Goal: Task Accomplishment & Management: Use online tool/utility

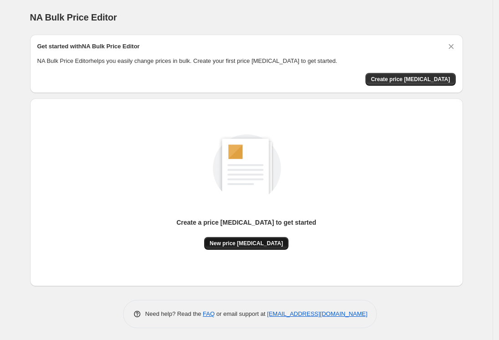
click at [269, 245] on span "New price [MEDICAL_DATA]" at bounding box center [246, 243] width 73 height 7
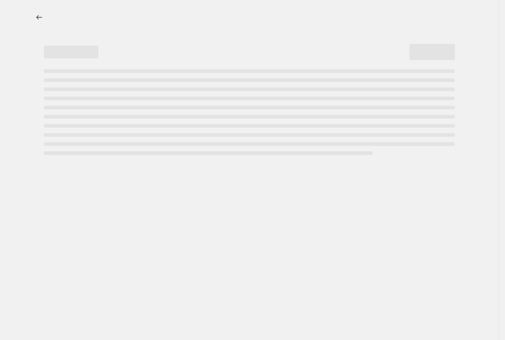
select select "percentage"
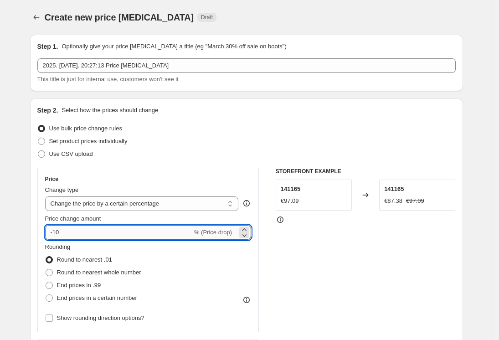
click at [65, 232] on input "-10" at bounding box center [118, 232] width 147 height 15
type input "-1"
type input "1"
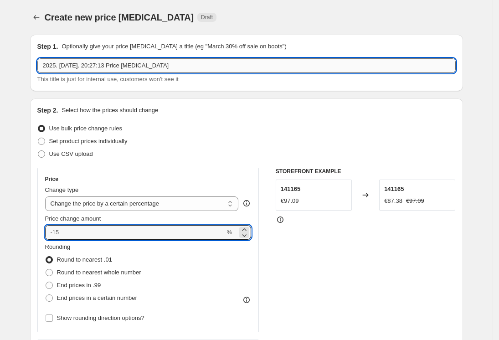
type input "0"
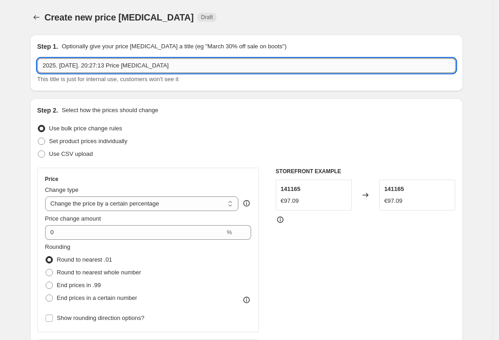
click at [156, 66] on input "2025. aug. 22. 20:27:13 Price change job" at bounding box center [246, 65] width 418 height 15
type input "2"
type input "10"
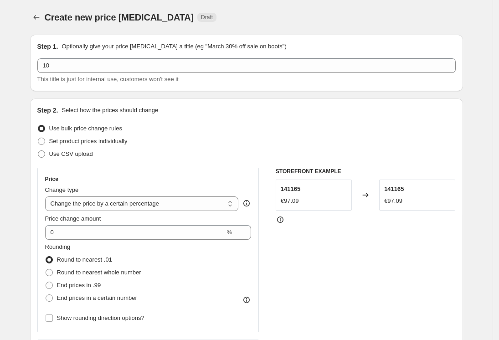
click at [249, 205] on icon at bounding box center [246, 203] width 9 height 9
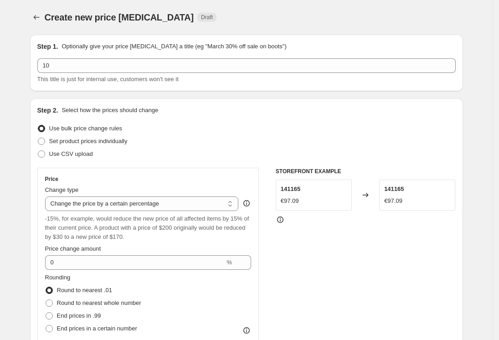
click at [249, 205] on icon at bounding box center [246, 203] width 9 height 9
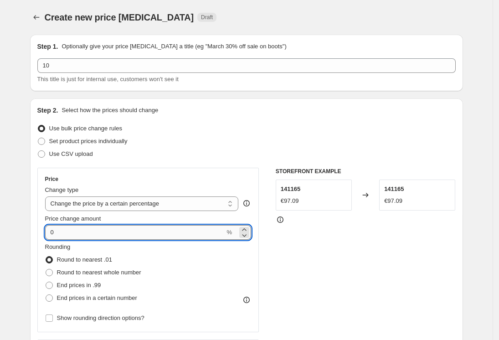
click at [75, 230] on input "0" at bounding box center [135, 232] width 180 height 15
type input "0"
type input "10"
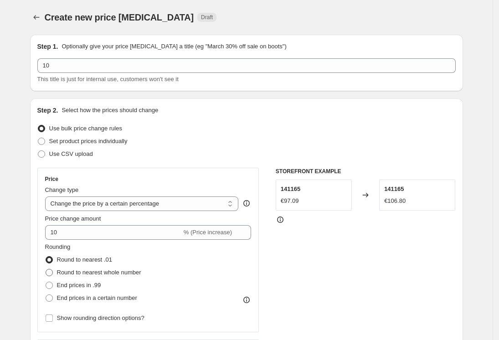
click at [52, 271] on span at bounding box center [49, 272] width 7 height 7
click at [46, 269] on input "Round to nearest whole number" at bounding box center [46, 269] width 0 height 0
radio input "true"
click at [50, 261] on span at bounding box center [49, 259] width 7 height 7
click at [46, 257] on input "Round to nearest .01" at bounding box center [46, 256] width 0 height 0
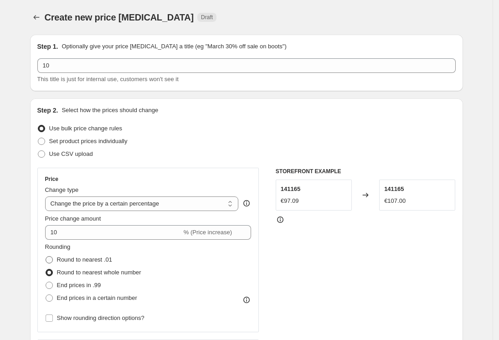
radio input "true"
click at [52, 272] on span at bounding box center [49, 272] width 7 height 7
click at [46, 269] on input "Round to nearest whole number" at bounding box center [46, 269] width 0 height 0
radio input "true"
click at [53, 283] on span at bounding box center [49, 285] width 7 height 7
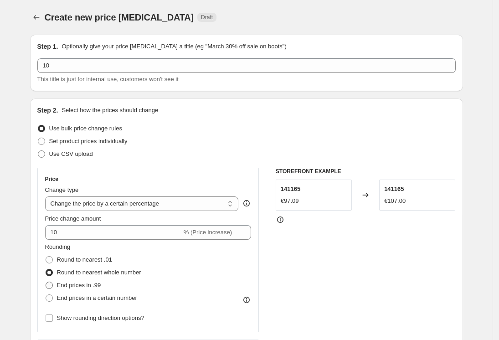
click at [46, 282] on input "End prices in .99" at bounding box center [46, 282] width 0 height 0
radio input "true"
click at [53, 301] on span at bounding box center [49, 297] width 7 height 7
click at [46, 295] on input "End prices in a certain number" at bounding box center [46, 294] width 0 height 0
radio input "true"
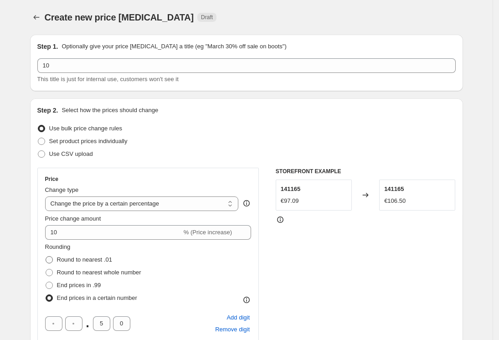
click at [53, 257] on span at bounding box center [49, 259] width 7 height 7
click at [46, 257] on input "Round to nearest .01" at bounding box center [46, 256] width 0 height 0
radio input "true"
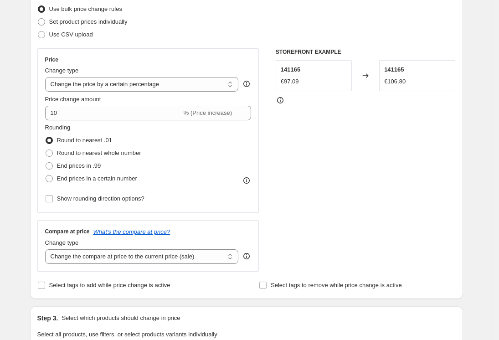
scroll to position [127, 0]
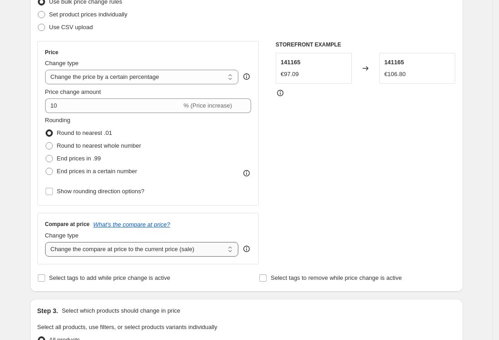
click at [70, 254] on select "Change the compare at price to the current price (sale) Change the compare at p…" at bounding box center [142, 249] width 194 height 15
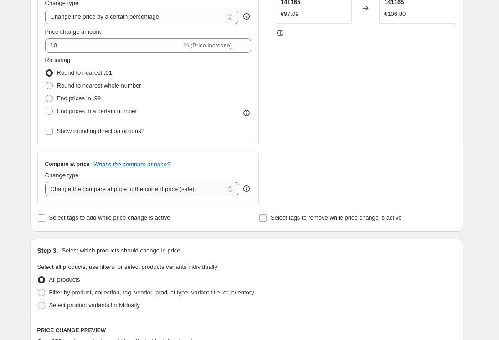
scroll to position [196, 0]
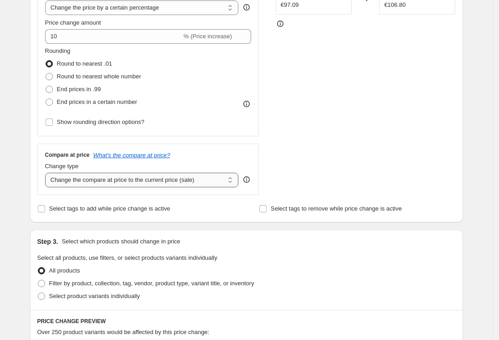
click at [68, 182] on select "Change the compare at price to the current price (sale) Change the compare at p…" at bounding box center [142, 180] width 194 height 15
select select "remove"
click at [48, 173] on select "Change the compare at price to the current price (sale) Change the compare at p…" at bounding box center [142, 180] width 194 height 15
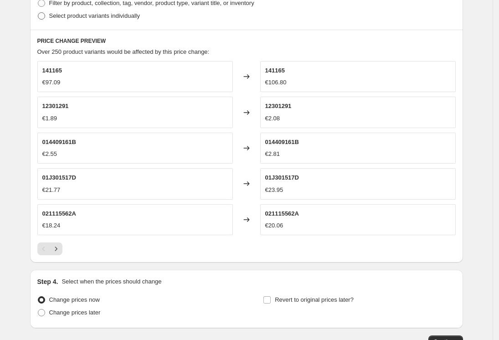
scroll to position [504, 0]
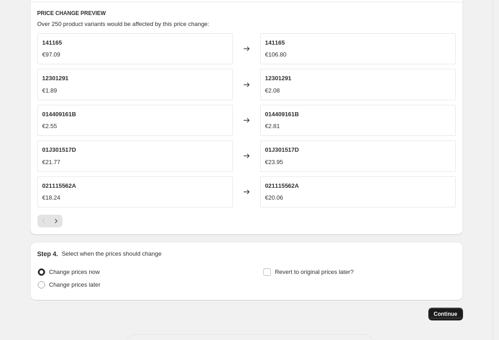
click at [449, 312] on span "Continue" at bounding box center [446, 313] width 24 height 7
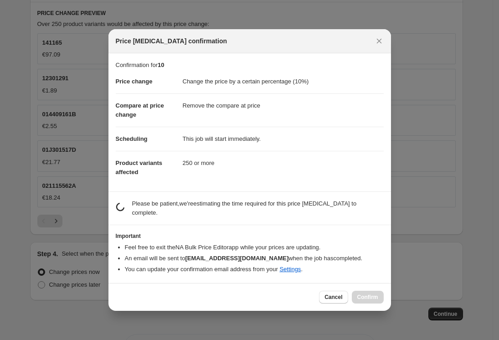
click at [291, 172] on dd "250 or more" at bounding box center [283, 163] width 201 height 24
click at [337, 294] on span "Cancel" at bounding box center [334, 297] width 18 height 7
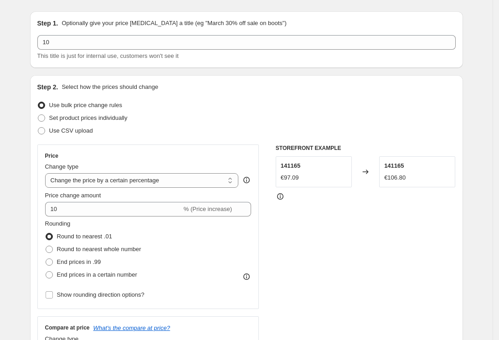
scroll to position [0, 0]
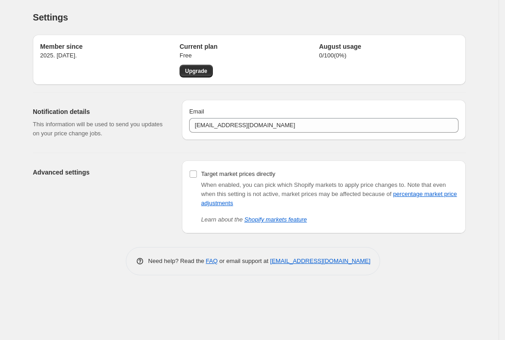
click at [162, 212] on div "Advanced settings" at bounding box center [104, 196] width 142 height 73
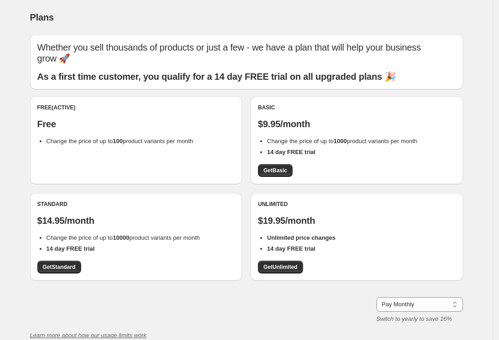
scroll to position [12, 0]
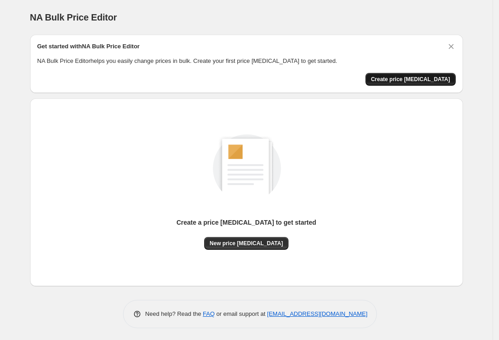
click at [410, 81] on span "Create price [MEDICAL_DATA]" at bounding box center [410, 79] width 79 height 7
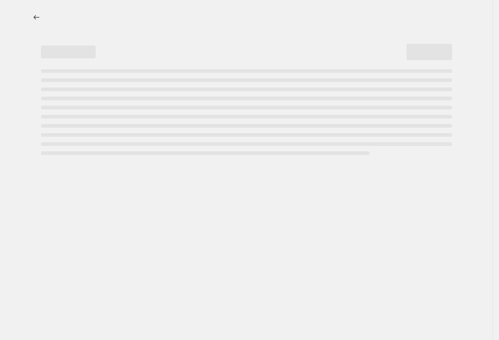
select select "percentage"
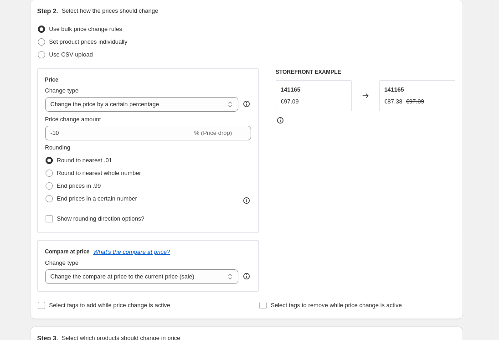
scroll to position [104, 0]
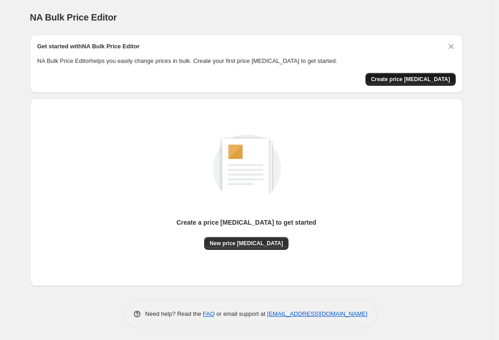
click at [417, 81] on span "Create price [MEDICAL_DATA]" at bounding box center [410, 79] width 79 height 7
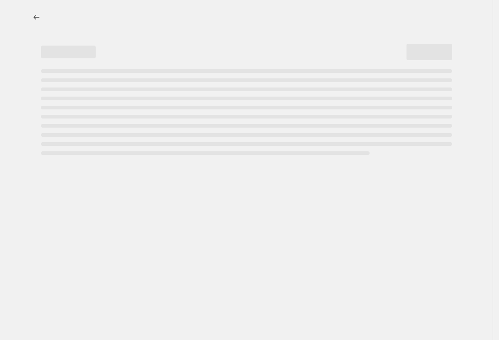
select select "percentage"
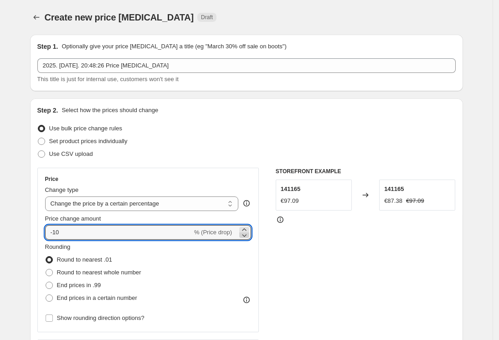
click at [249, 232] on icon at bounding box center [244, 235] width 9 height 9
click at [247, 231] on icon at bounding box center [244, 235] width 9 height 9
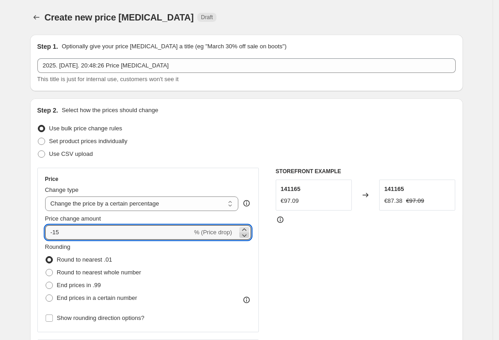
click at [247, 231] on icon at bounding box center [244, 235] width 9 height 9
click at [245, 234] on icon at bounding box center [244, 235] width 9 height 9
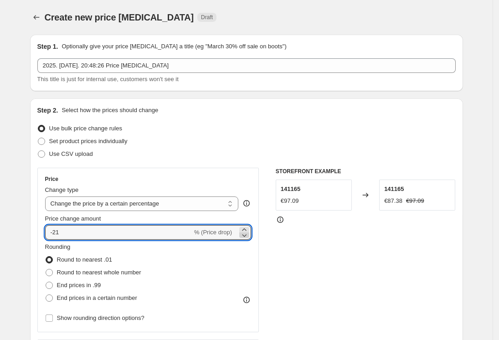
click at [245, 234] on icon at bounding box center [244, 235] width 9 height 9
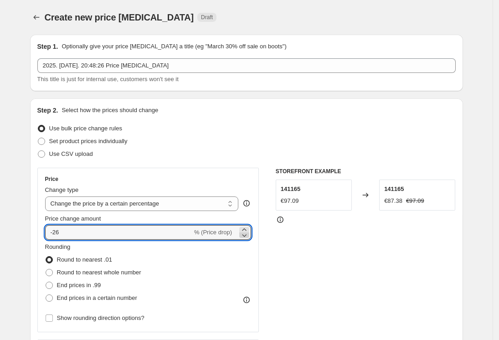
click at [245, 234] on icon at bounding box center [244, 235] width 9 height 9
click at [246, 229] on icon at bounding box center [244, 229] width 4 height 2
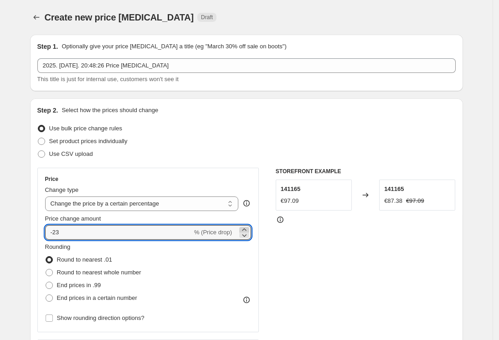
click at [246, 229] on icon at bounding box center [244, 229] width 4 height 2
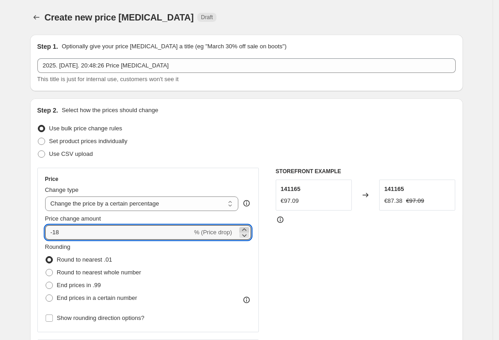
click at [246, 229] on icon at bounding box center [244, 229] width 4 height 2
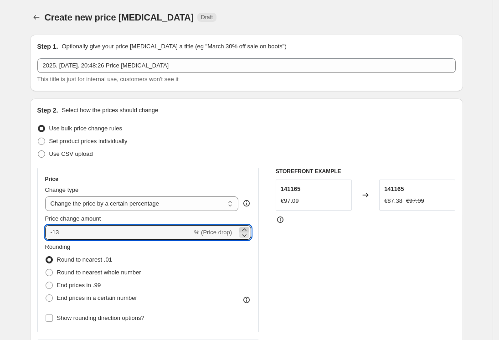
click at [246, 229] on icon at bounding box center [244, 229] width 4 height 2
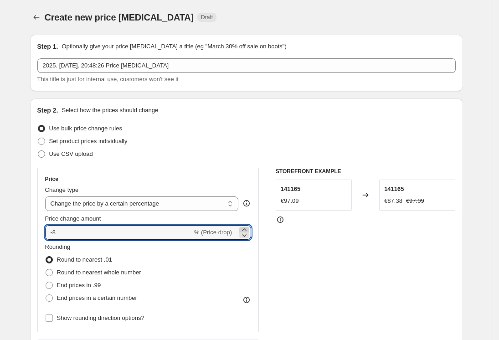
click at [246, 229] on icon at bounding box center [244, 229] width 4 height 2
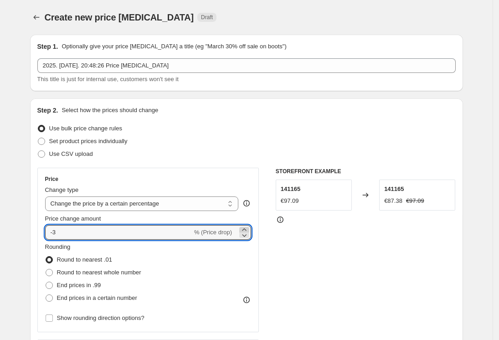
click at [246, 229] on icon at bounding box center [244, 229] width 4 height 2
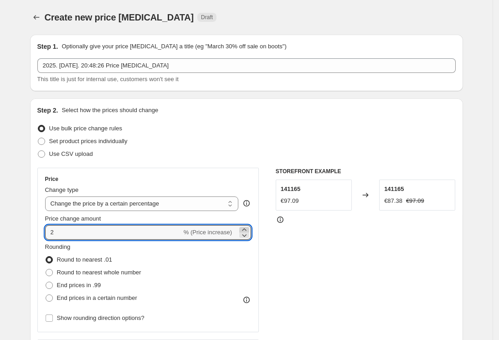
click at [246, 229] on icon at bounding box center [244, 229] width 4 height 2
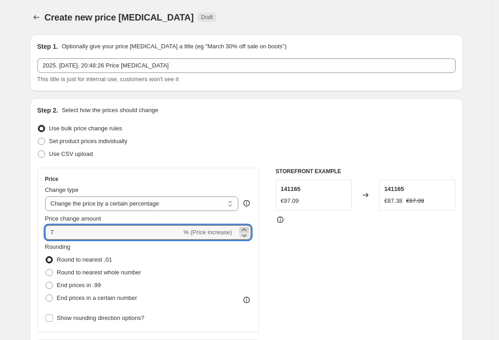
click at [246, 229] on icon at bounding box center [244, 229] width 4 height 2
click at [245, 234] on icon at bounding box center [244, 235] width 9 height 9
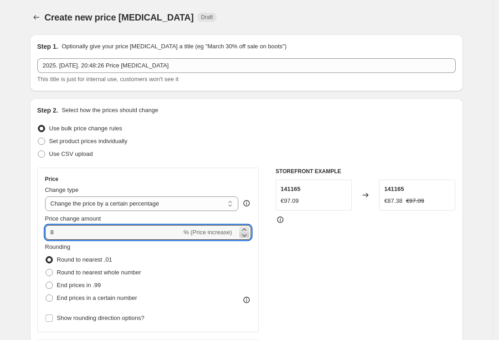
click at [245, 234] on icon at bounding box center [244, 235] width 9 height 9
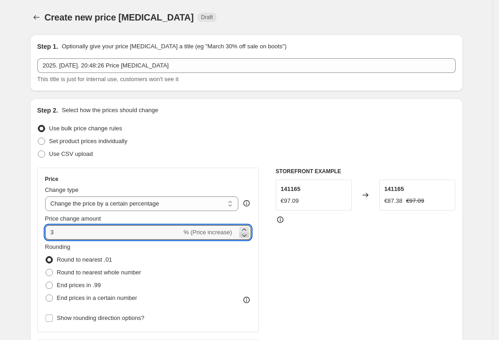
click at [245, 234] on icon at bounding box center [244, 235] width 9 height 9
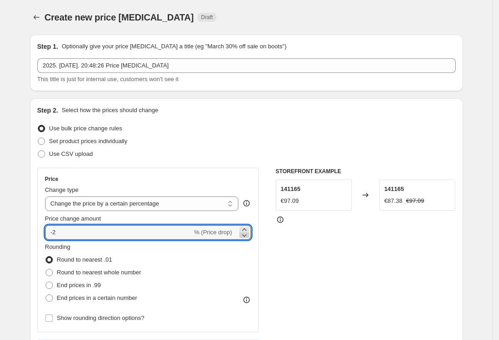
click at [245, 234] on icon at bounding box center [244, 235] width 9 height 9
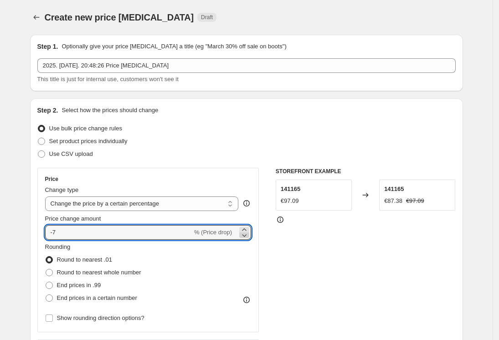
click at [245, 234] on icon at bounding box center [244, 235] width 9 height 9
click at [246, 228] on icon at bounding box center [244, 229] width 4 height 2
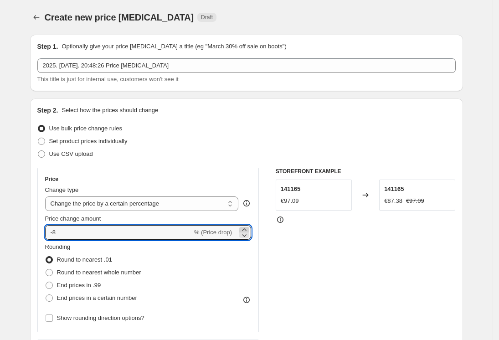
click at [246, 228] on icon at bounding box center [244, 229] width 4 height 2
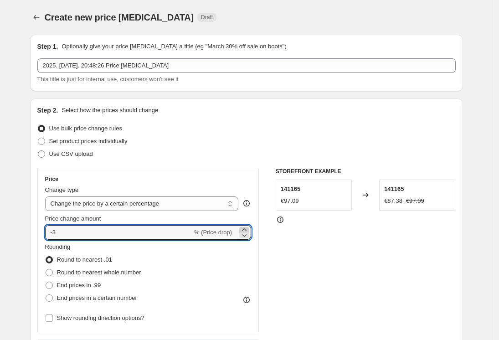
click at [246, 228] on icon at bounding box center [244, 229] width 4 height 2
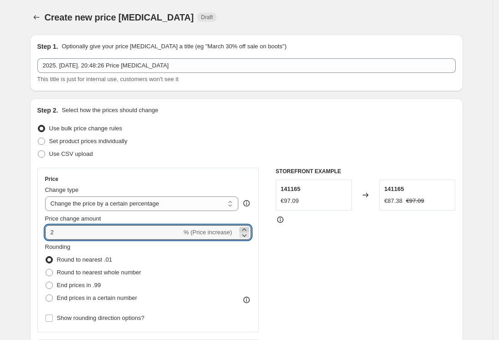
click at [246, 228] on icon at bounding box center [244, 229] width 4 height 2
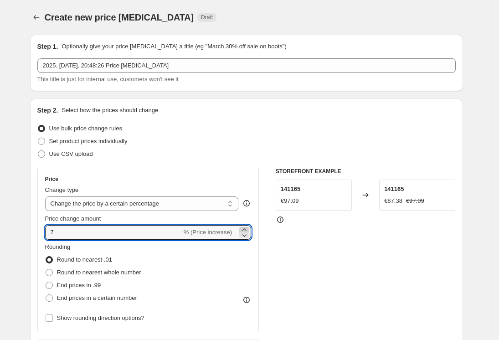
click at [246, 228] on icon at bounding box center [244, 229] width 4 height 2
click at [246, 233] on icon at bounding box center [244, 235] width 9 height 9
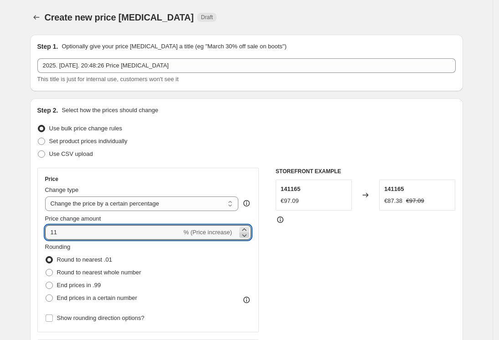
type input "10"
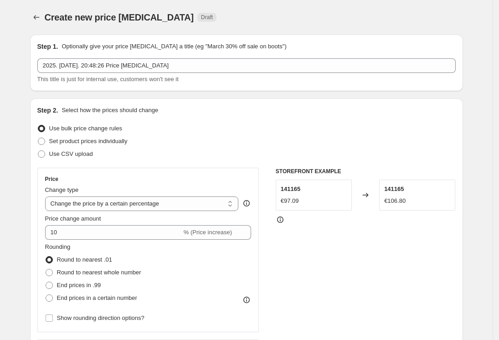
click at [243, 251] on div "Rounding Round to nearest .01 Round to nearest whole number End prices in .99 E…" at bounding box center [148, 274] width 206 height 62
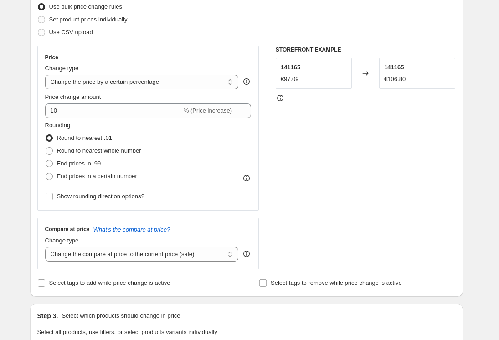
scroll to position [127, 0]
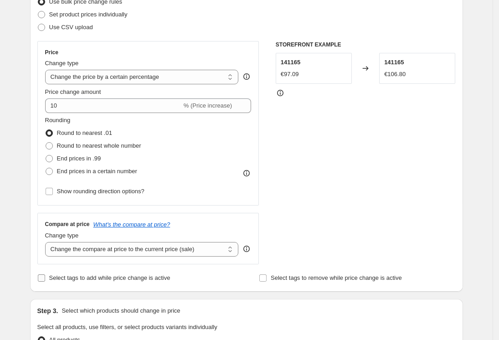
click at [45, 281] on input "Select tags to add while price change is active" at bounding box center [41, 277] width 7 height 7
checkbox input "true"
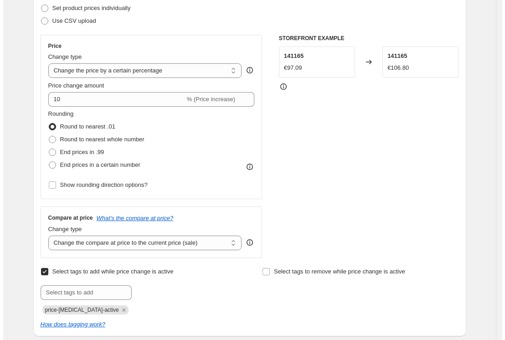
scroll to position [0, 0]
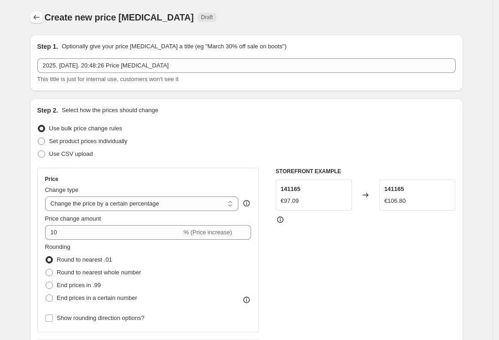
click at [40, 18] on icon "Price change jobs" at bounding box center [36, 17] width 9 height 9
